Goal: Obtain resource: Download file/media

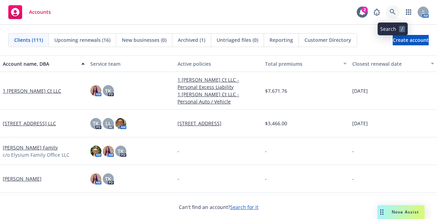
click at [397, 13] on link at bounding box center [393, 12] width 14 height 14
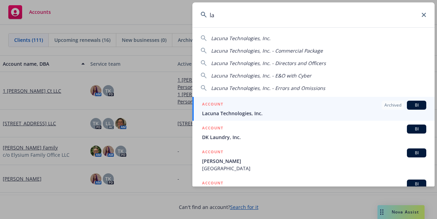
type input "l"
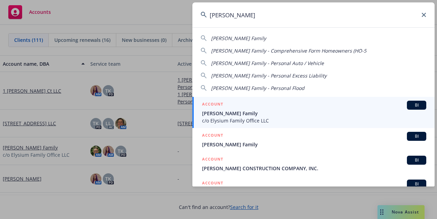
click at [228, 51] on span "[PERSON_NAME] Family - Comprehensive Form Homeowners (HO-5" at bounding box center [288, 50] width 155 height 7
type input "[PERSON_NAME] Family - Comprehensive Form Homeowners (HO-5"
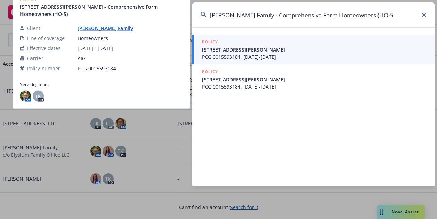
click at [227, 51] on span "[STREET_ADDRESS][PERSON_NAME]" at bounding box center [314, 49] width 224 height 7
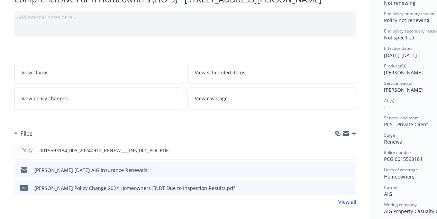
scroll to position [138, 0]
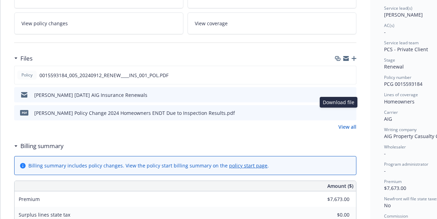
click at [339, 111] on icon "download file" at bounding box center [339, 113] width 6 height 6
click at [338, 95] on icon "download file" at bounding box center [339, 95] width 6 height 6
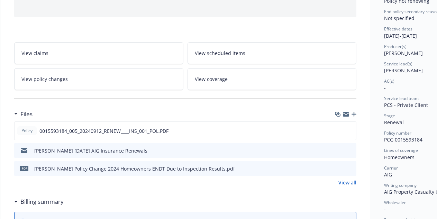
scroll to position [63, 0]
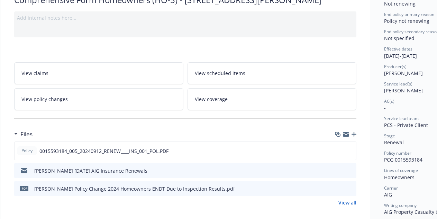
click at [49, 98] on span "View policy changes" at bounding box center [44, 98] width 46 height 7
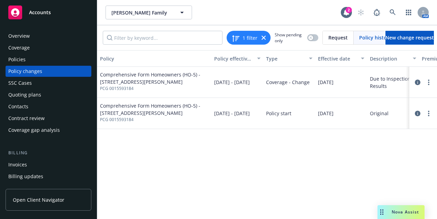
click at [20, 104] on div "Contacts" at bounding box center [18, 106] width 20 height 11
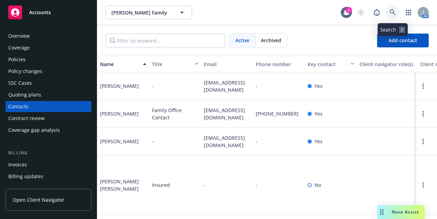
click at [388, 13] on link at bounding box center [393, 13] width 14 height 14
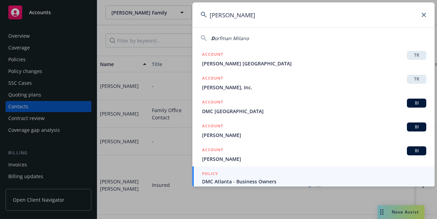
type input "[PERSON_NAME]"
click at [423, 15] on icon at bounding box center [424, 15] width 4 height 4
